Goal: Task Accomplishment & Management: Complete application form

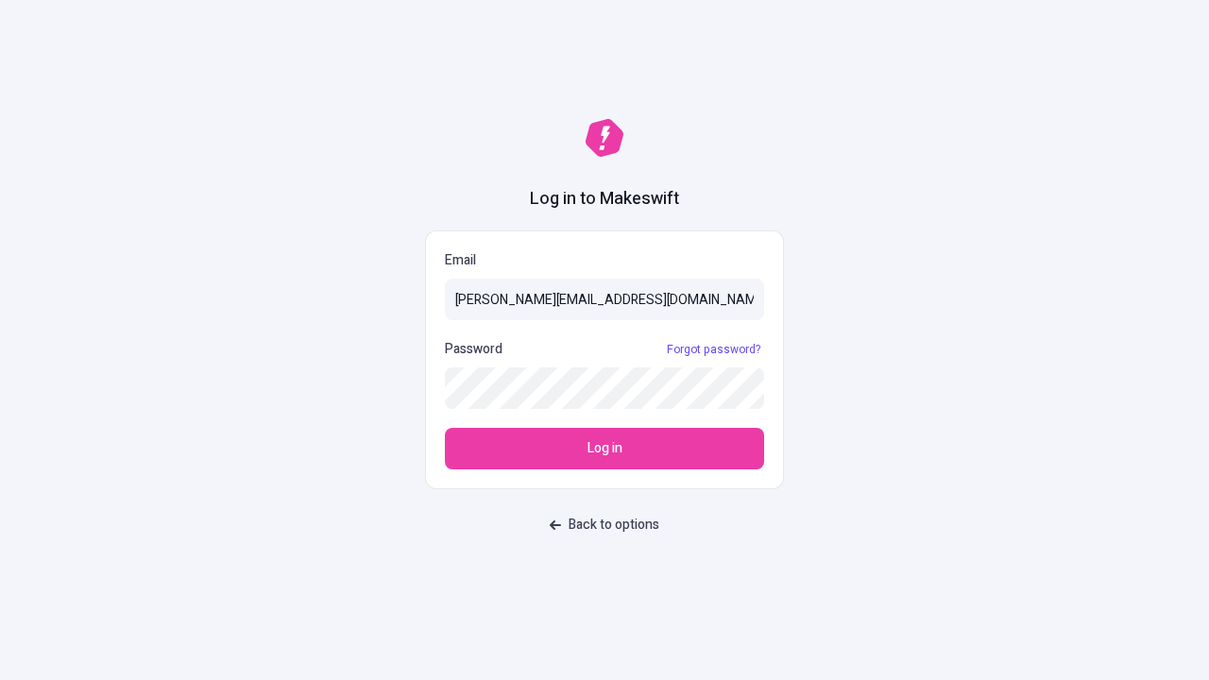
type input "[PERSON_NAME][EMAIL_ADDRESS][DOMAIN_NAME]"
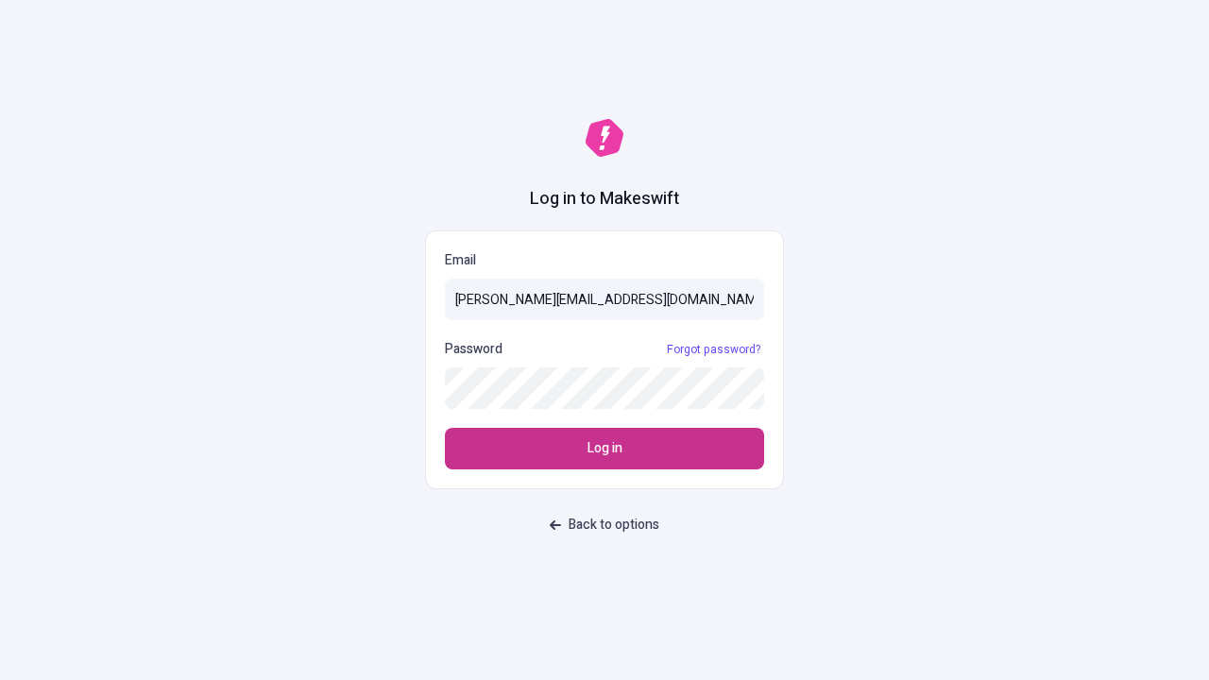
click at [605, 449] on span "Log in" at bounding box center [605, 448] width 35 height 21
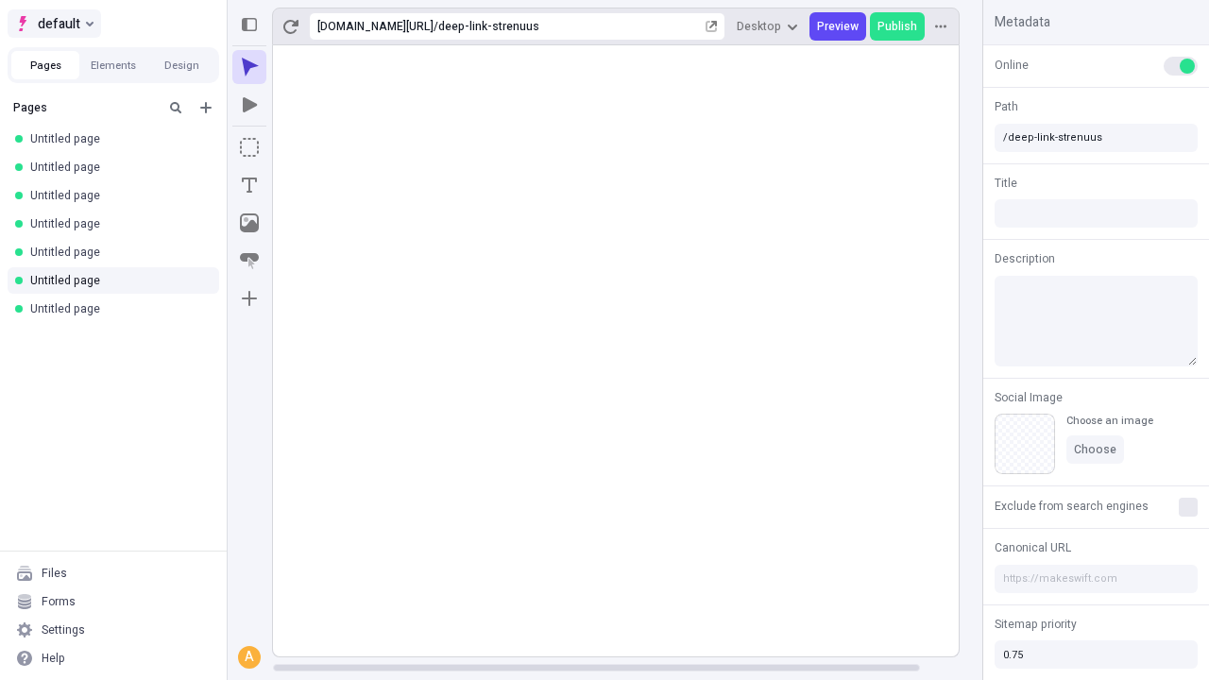
click at [53, 24] on span "default" at bounding box center [59, 23] width 43 height 23
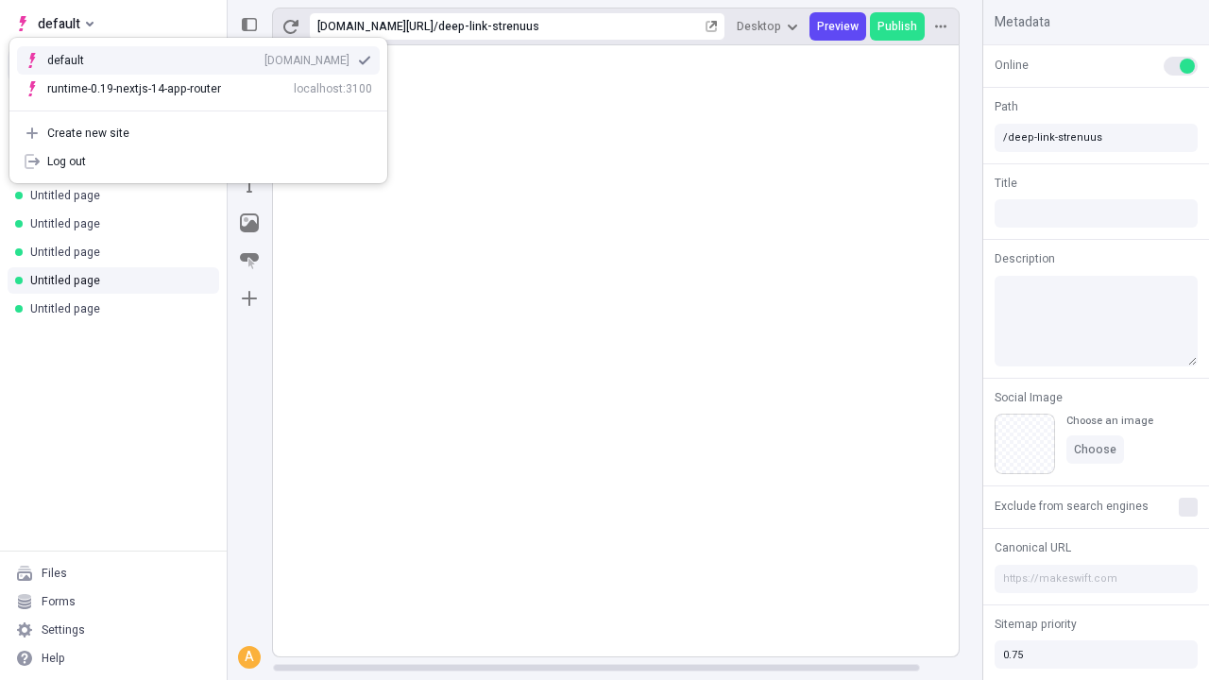
click at [264, 57] on div "[DOMAIN_NAME]" at bounding box center [306, 60] width 85 height 15
click at [206, 108] on icon "Add new" at bounding box center [205, 107] width 11 height 11
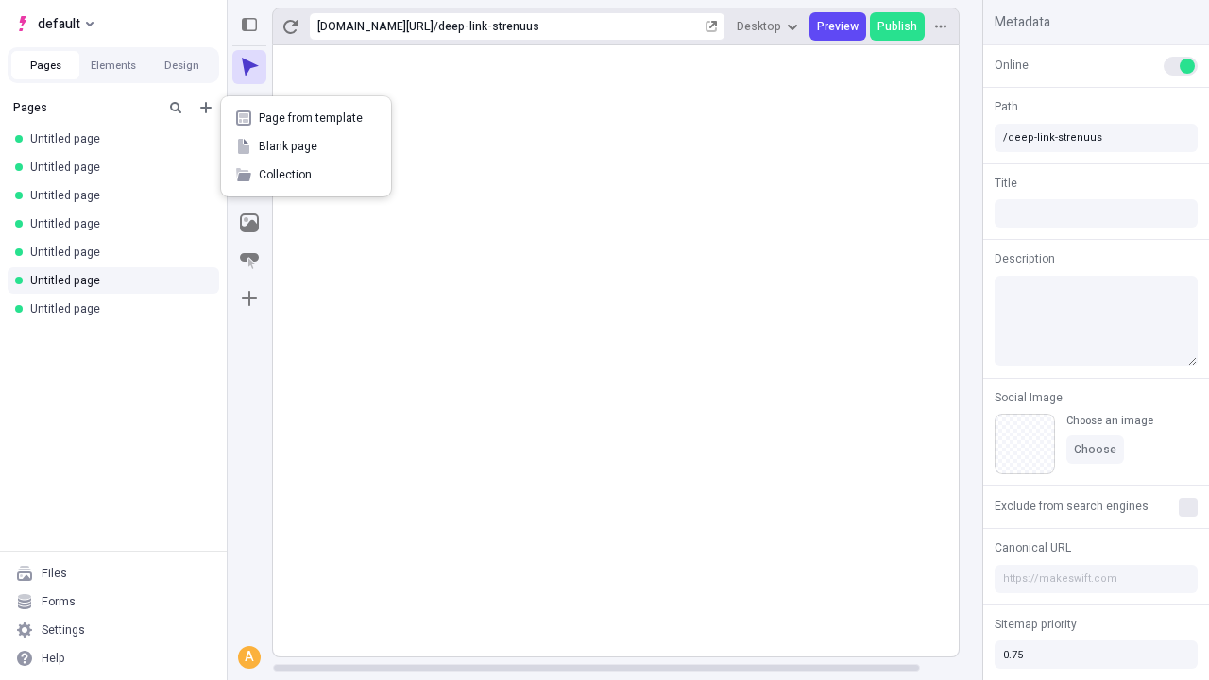
click at [306, 146] on span "Blank page" at bounding box center [317, 146] width 117 height 15
type input "/deep-link-cerno"
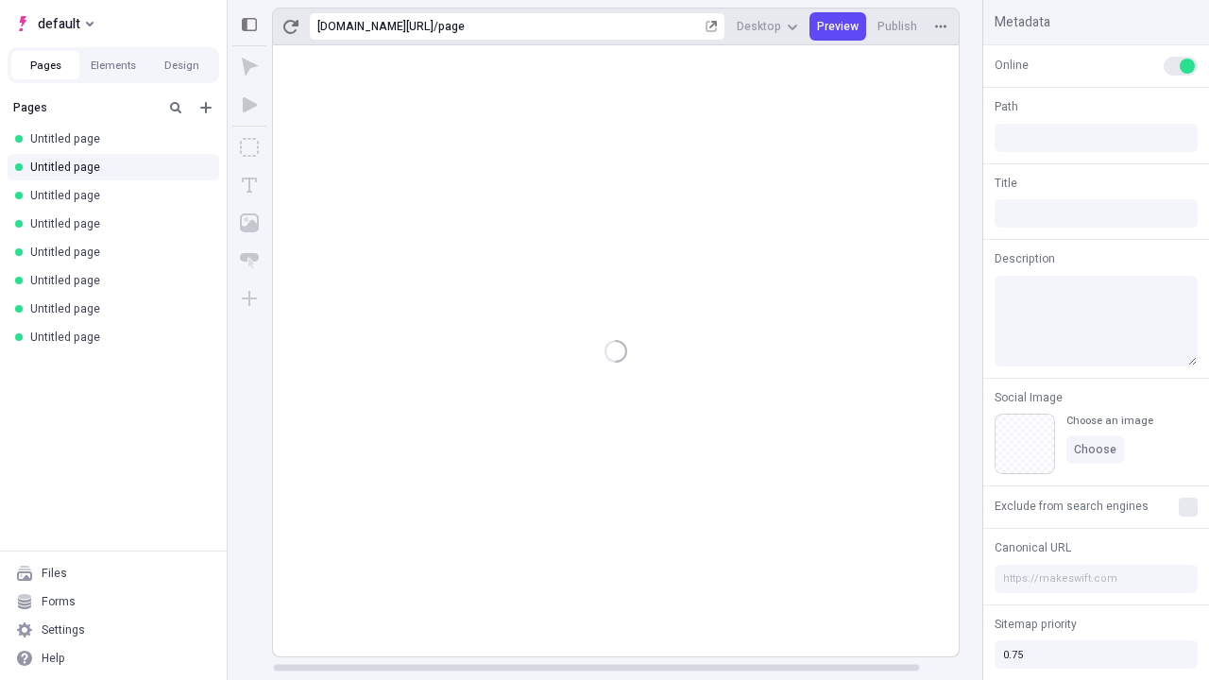
type input "/page"
